Goal: Go to known website: Access a specific website the user already knows

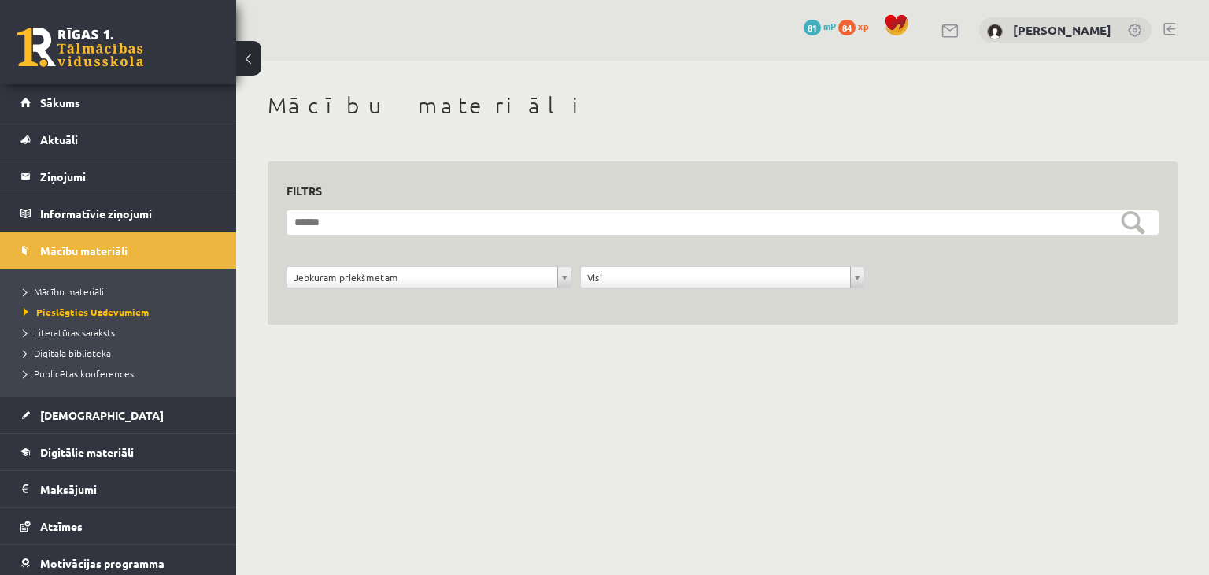
click at [856, 30] on span "84" at bounding box center [846, 28] width 17 height 16
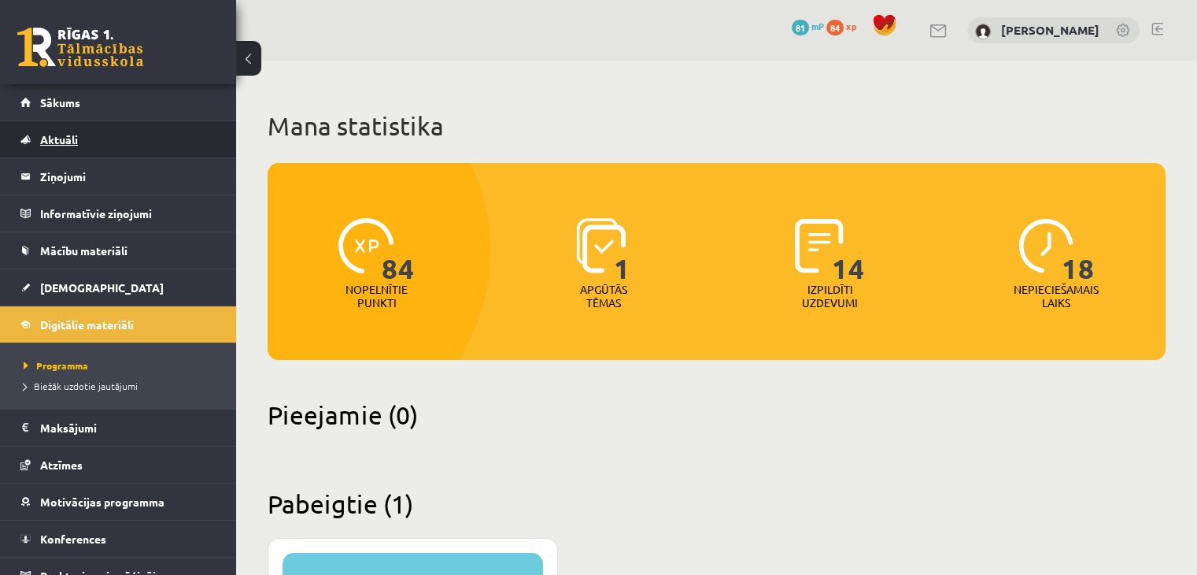
click at [138, 135] on link "Aktuāli" at bounding box center [118, 139] width 196 height 36
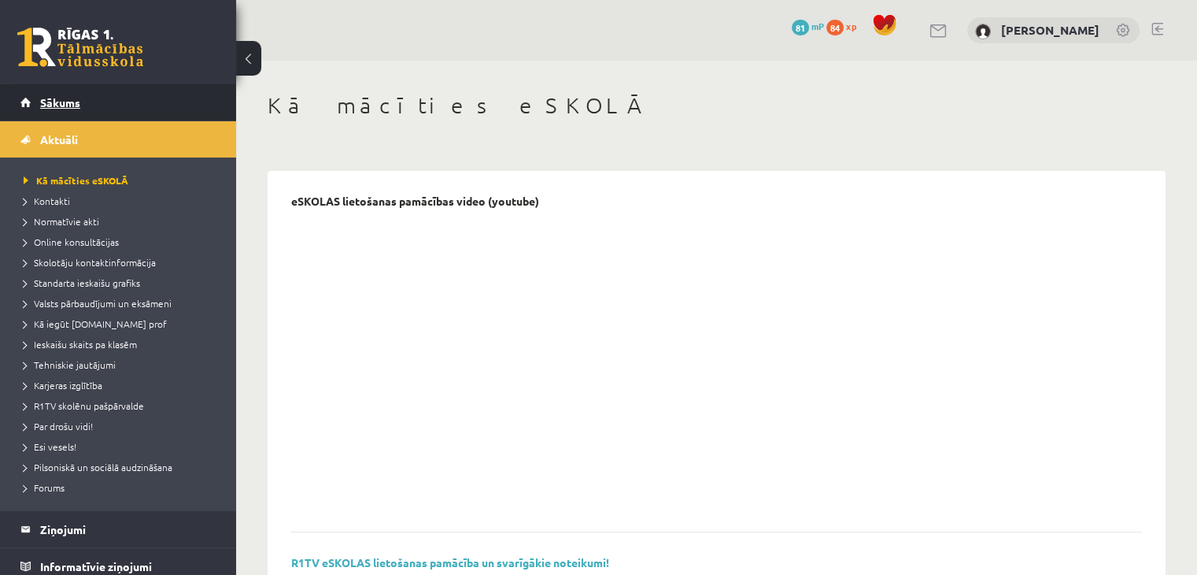
click at [129, 114] on link "Sākums" at bounding box center [118, 102] width 196 height 36
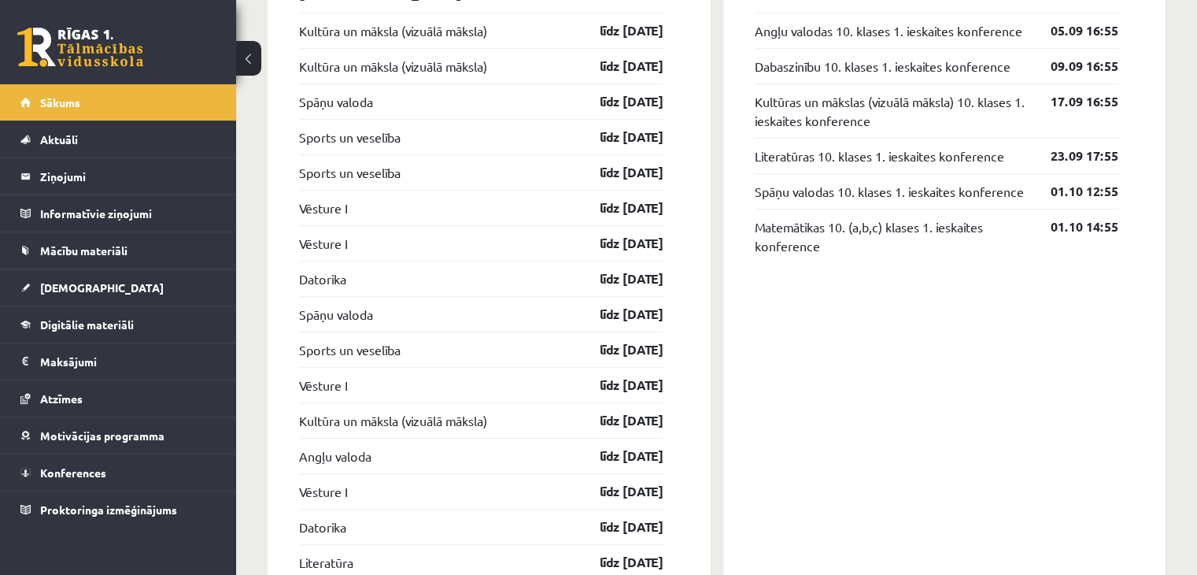
scroll to position [1181, 0]
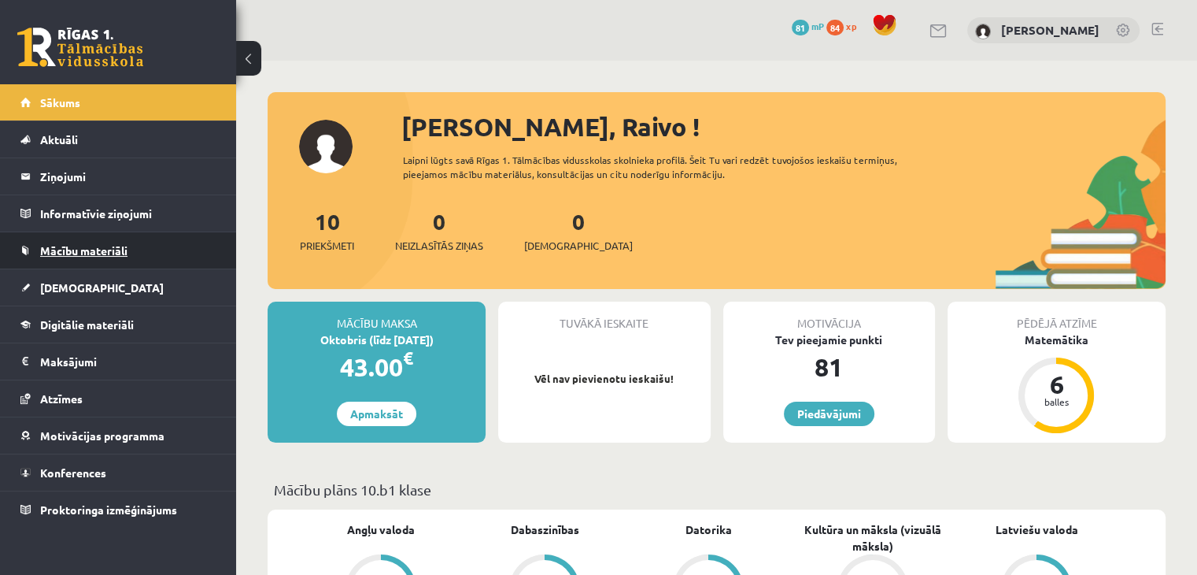
click at [126, 262] on link "Mācību materiāli" at bounding box center [118, 250] width 196 height 36
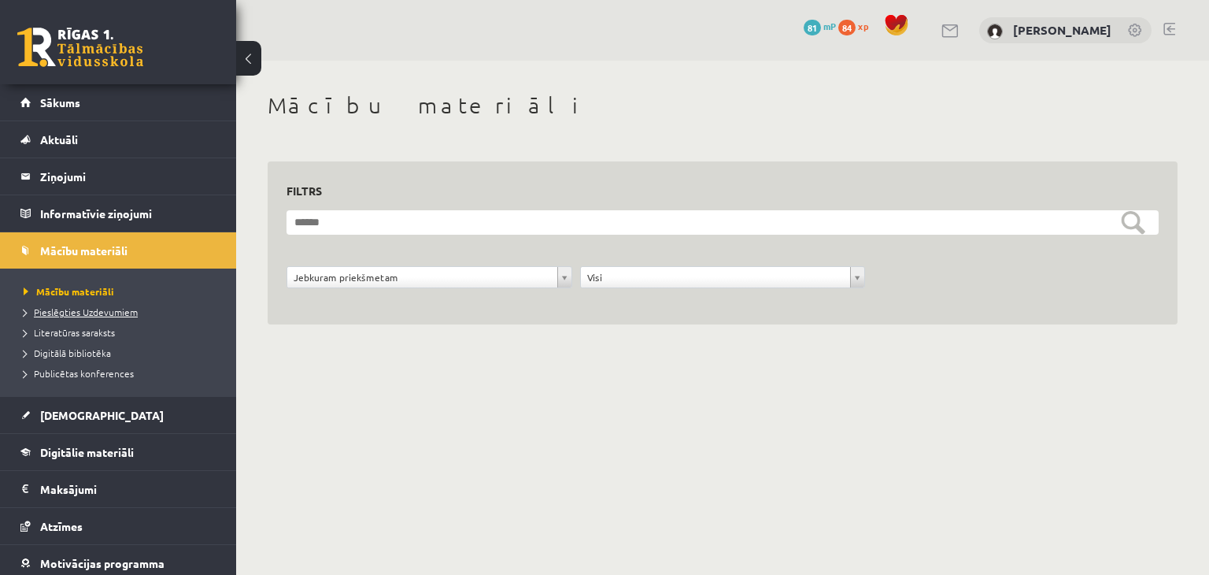
click at [121, 310] on span "Pieslēgties Uzdevumiem" at bounding box center [81, 311] width 114 height 13
